Goal: Find specific page/section: Find specific page/section

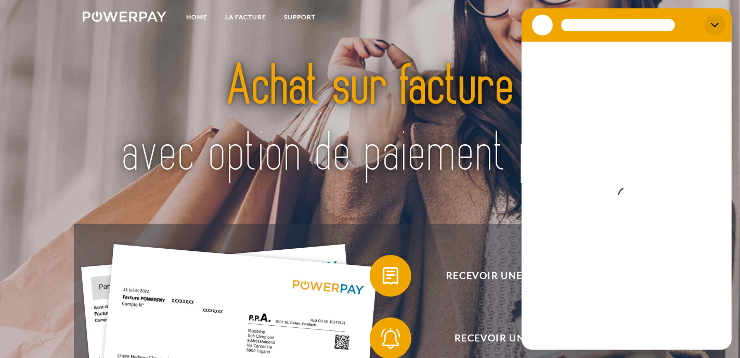
click at [715, 27] on icon "Fermer" at bounding box center [714, 25] width 8 height 5
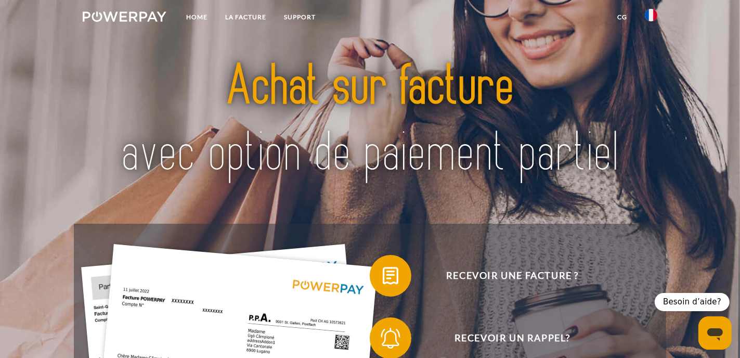
type textarea "*"
click at [248, 18] on link "LA FACTURE" at bounding box center [245, 17] width 59 height 19
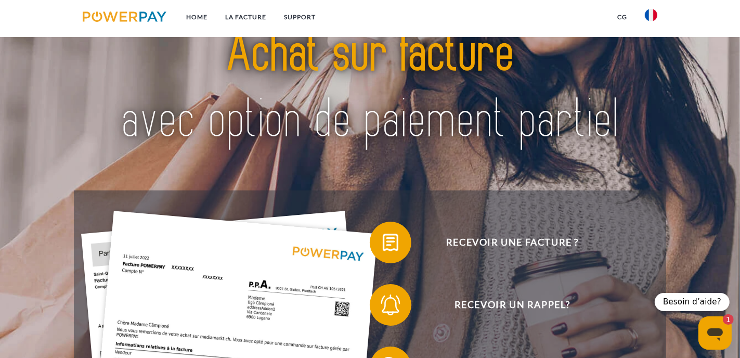
scroll to position [206, 0]
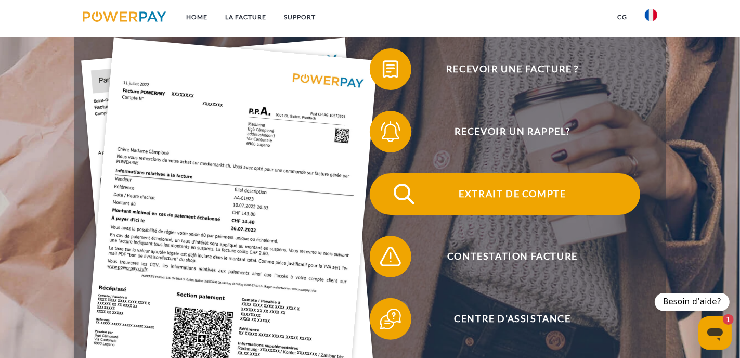
click at [513, 201] on span "Extrait de compte" at bounding box center [512, 194] width 255 height 42
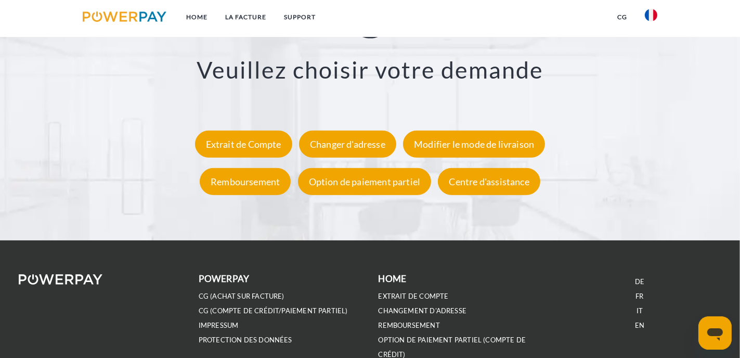
scroll to position [1994, 0]
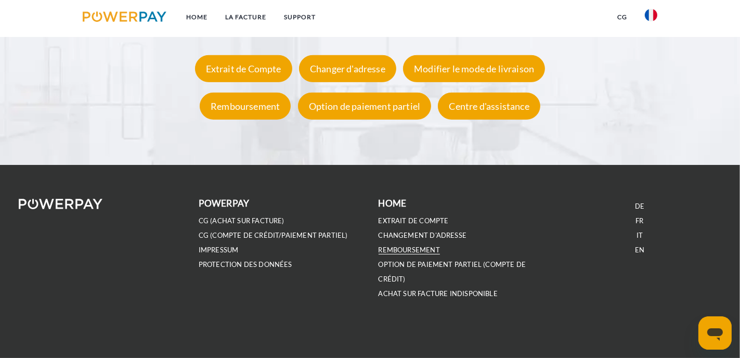
click at [419, 252] on link "REMBOURSEMENT" at bounding box center [408, 249] width 61 height 9
